Goal: Information Seeking & Learning: Learn about a topic

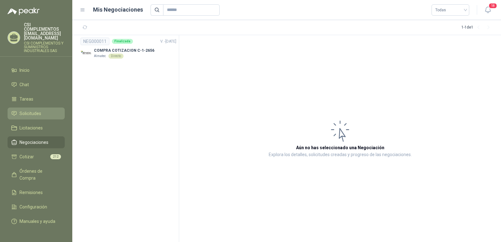
click at [39, 110] on span "Solicitudes" at bounding box center [30, 113] width 22 height 7
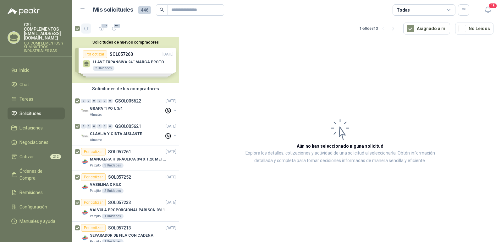
click at [87, 28] on icon "button" at bounding box center [86, 28] width 5 height 5
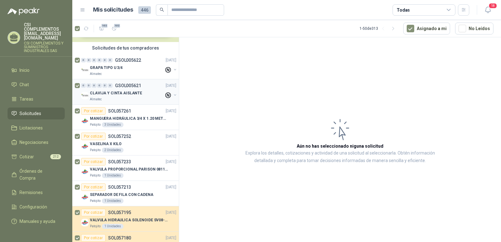
scroll to position [31, 0]
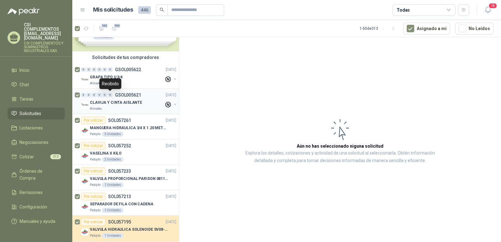
click at [110, 96] on div "0" at bounding box center [110, 95] width 5 height 4
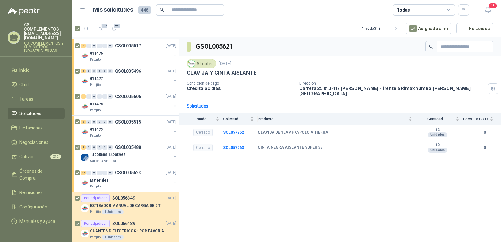
scroll to position [691, 0]
click at [114, 47] on div "6 0 0 0 0 0 GSOL005517" at bounding box center [111, 46] width 60 height 4
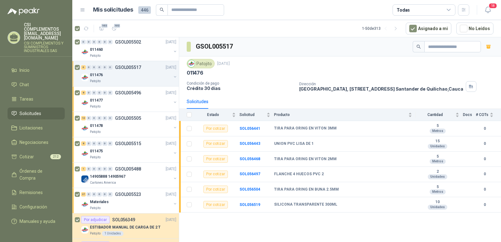
scroll to position [691, 0]
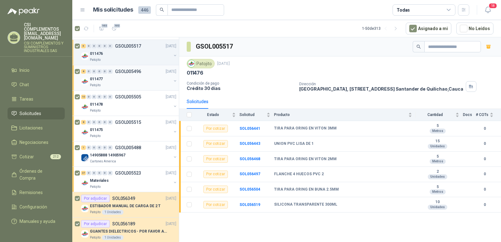
click at [151, 73] on div "8 0 0 0 0 0 GSOL005496 17/09/25" at bounding box center [129, 72] width 96 height 8
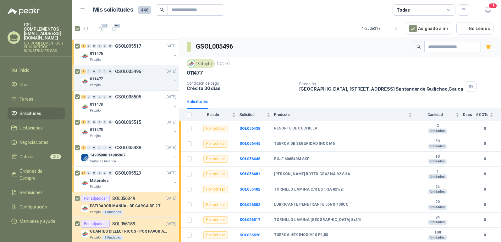
scroll to position [722, 0]
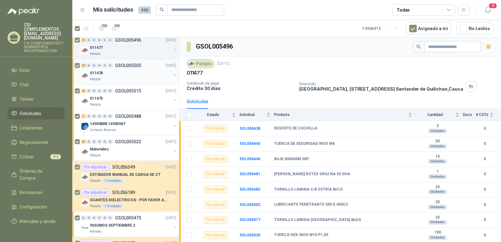
click at [136, 71] on div "011478" at bounding box center [130, 73] width 81 height 8
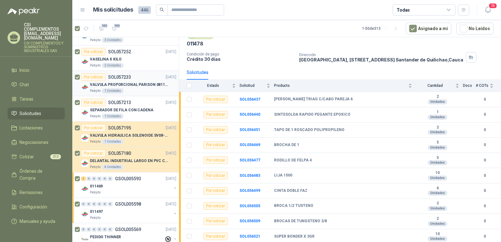
scroll to position [157, 0]
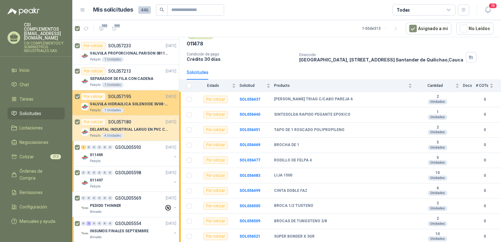
click at [139, 107] on p "VALVULA HIDRAULICA SOLENOIDE SV08-20" at bounding box center [129, 104] width 78 height 6
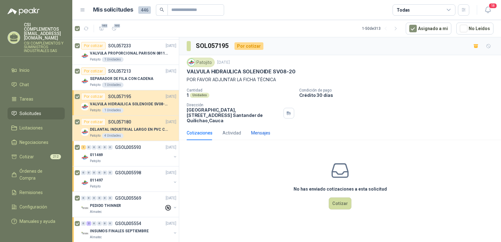
click at [258, 130] on div "Mensajes" at bounding box center [260, 133] width 19 height 7
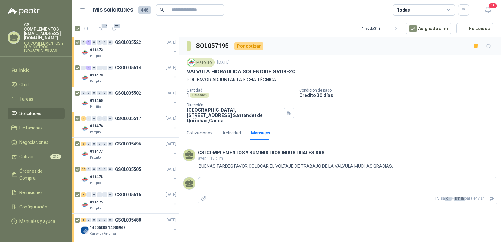
scroll to position [628, 0]
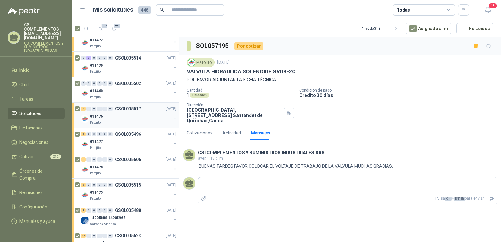
click at [137, 111] on p "GSOL005517" at bounding box center [128, 109] width 26 height 4
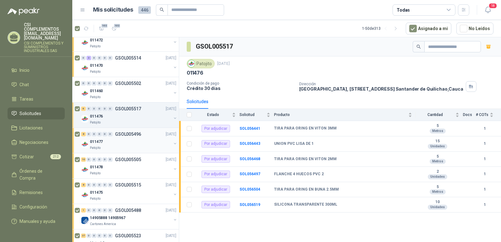
click at [135, 138] on div "011477" at bounding box center [130, 142] width 81 height 8
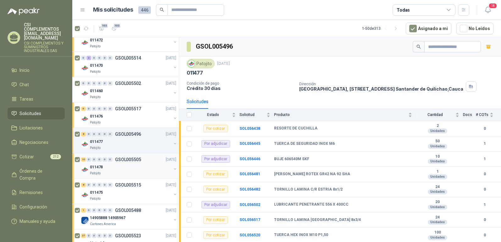
click at [130, 164] on div "011478" at bounding box center [130, 168] width 81 height 8
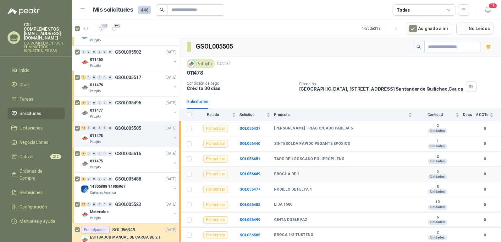
scroll to position [29, 0]
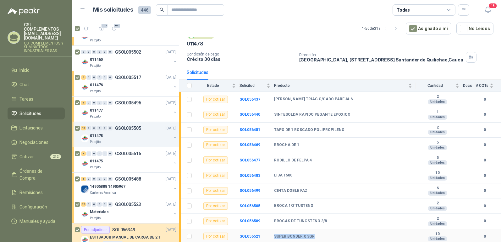
drag, startPoint x: 274, startPoint y: 237, endPoint x: 324, endPoint y: 233, distance: 50.1
click at [324, 231] on td "SUPER BONDER X 3GR" at bounding box center [345, 237] width 142 height 15
copy b "SUPER BONDER X 3GR"
click at [249, 189] on b "SOL056499" at bounding box center [249, 191] width 21 height 4
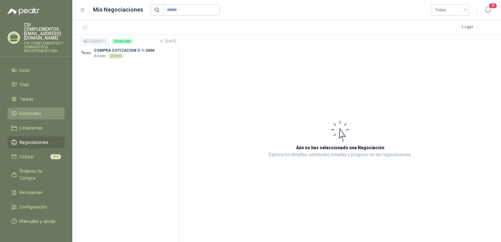
click at [33, 108] on link "Solicitudes" at bounding box center [36, 114] width 57 height 12
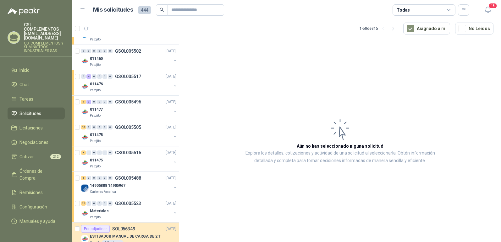
scroll to position [722, 0]
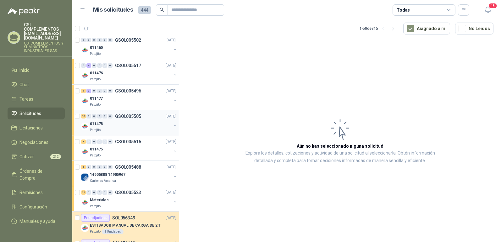
click at [121, 117] on p "GSOL005505" at bounding box center [128, 116] width 26 height 4
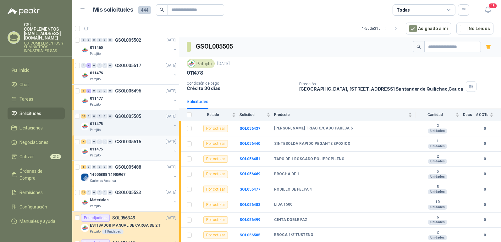
click at [133, 144] on p "GSOL005515" at bounding box center [128, 142] width 26 height 4
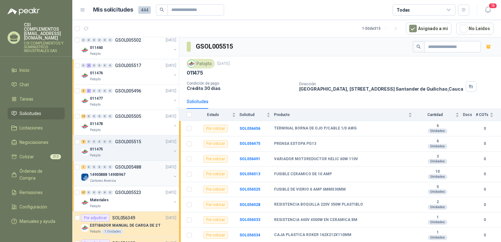
click at [121, 174] on p "14905888 14905967" at bounding box center [107, 175] width 35 height 6
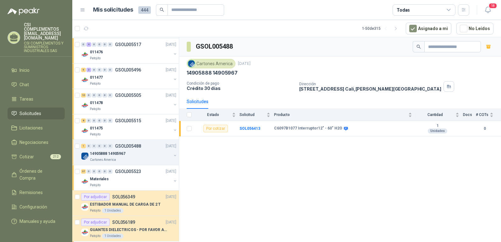
scroll to position [754, 0]
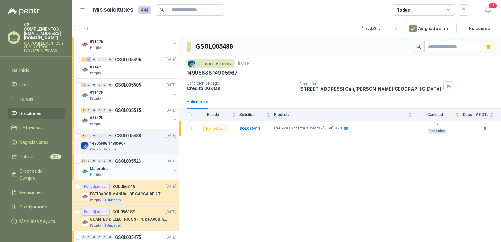
click at [121, 167] on div "Materiales" at bounding box center [130, 169] width 81 height 8
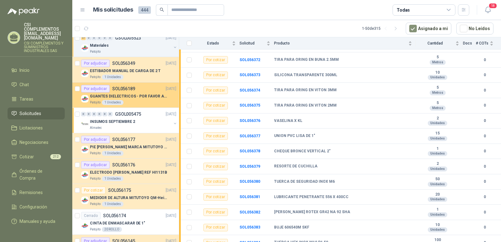
scroll to position [879, 0]
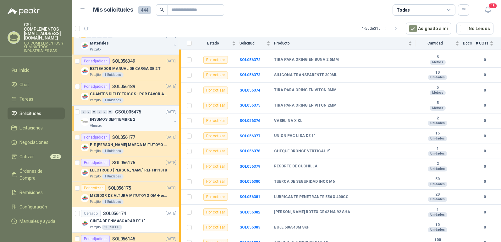
click at [101, 120] on p "INSUMOS SEPTIEMBRE 2" at bounding box center [112, 120] width 45 height 6
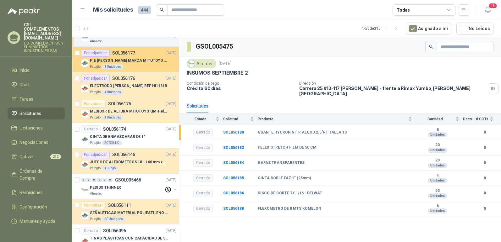
scroll to position [973, 0]
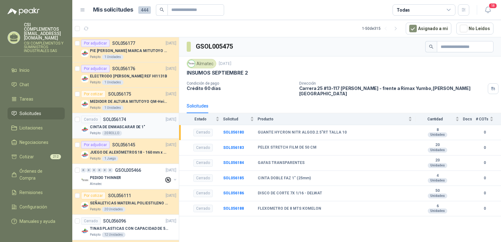
click at [133, 132] on div "Patojito 20 ROLLO" at bounding box center [133, 133] width 86 height 5
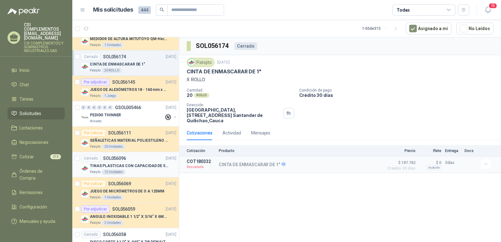
scroll to position [1068, 0]
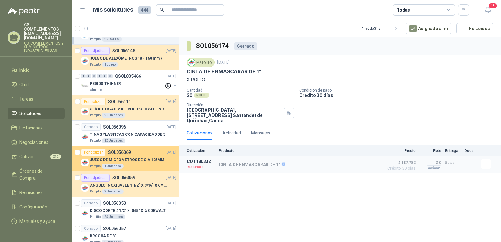
click at [137, 162] on p "JUEGO DE MICRÓMETROS DE O A 125MM" at bounding box center [127, 160] width 74 height 6
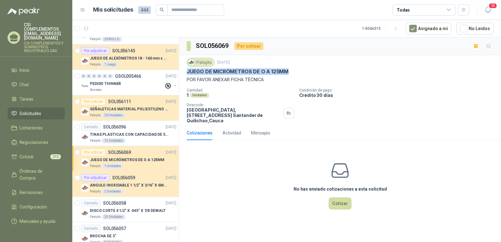
drag, startPoint x: 187, startPoint y: 72, endPoint x: 301, endPoint y: 73, distance: 114.0
click at [301, 73] on div "JUEGO DE MICRÓMETROS DE O A 125MM" at bounding box center [340, 71] width 306 height 7
copy p "JUEGO DE MICRÓMETROS DE O A 125MM"
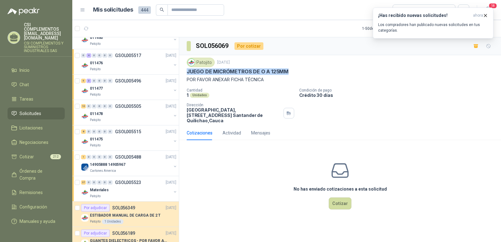
scroll to position [723, 0]
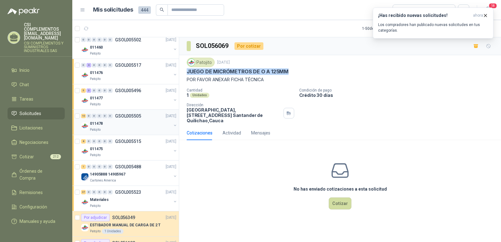
click at [113, 119] on div "10 0 0 0 0 0 GSOL005505 [DATE]" at bounding box center [129, 116] width 96 height 8
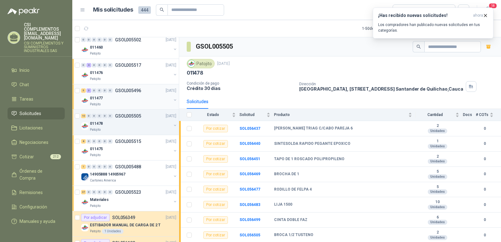
click at [125, 95] on div "011477" at bounding box center [130, 99] width 81 height 8
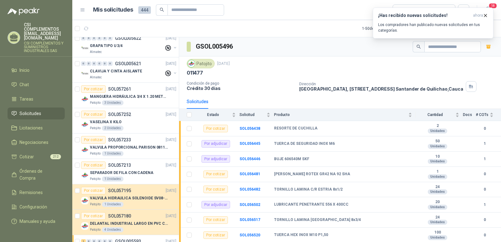
scroll to position [126, 0]
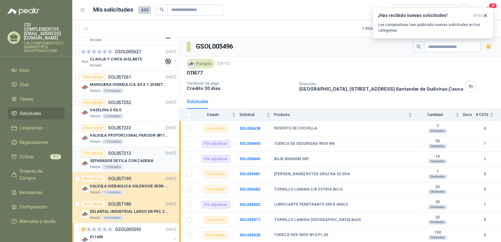
click at [119, 160] on p "SEPARADOR DE FILA CON CADENA" at bounding box center [121, 161] width 63 height 6
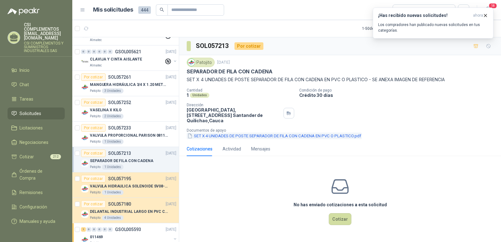
click at [283, 133] on button "SET X 4 UNIDADES DE POSTE SEPARADOR DE FILA CON CADENA EN PVC O PLASTICO.pdf" at bounding box center [274, 136] width 175 height 7
